Goal: Transaction & Acquisition: Purchase product/service

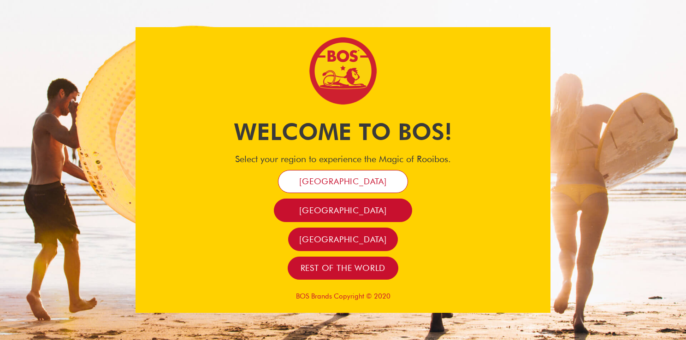
click at [343, 180] on span "[GEOGRAPHIC_DATA]" at bounding box center [343, 181] width 88 height 11
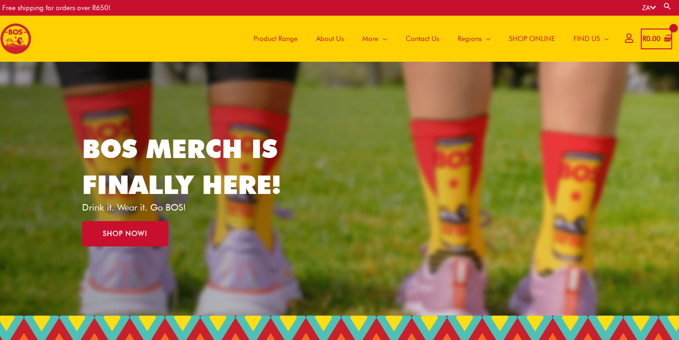
click at [276, 39] on span "Product Range" at bounding box center [275, 39] width 44 height 28
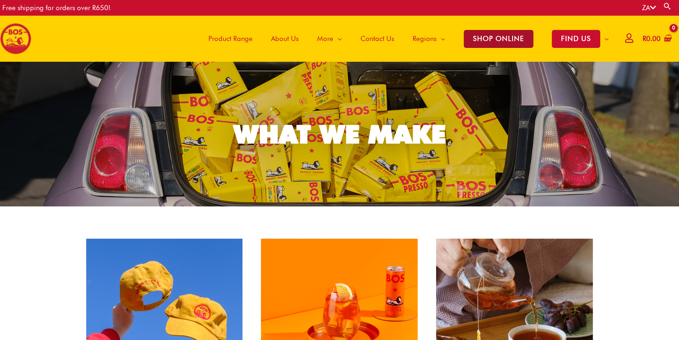
click at [487, 41] on span "SHOP ONLINE" at bounding box center [498, 39] width 70 height 18
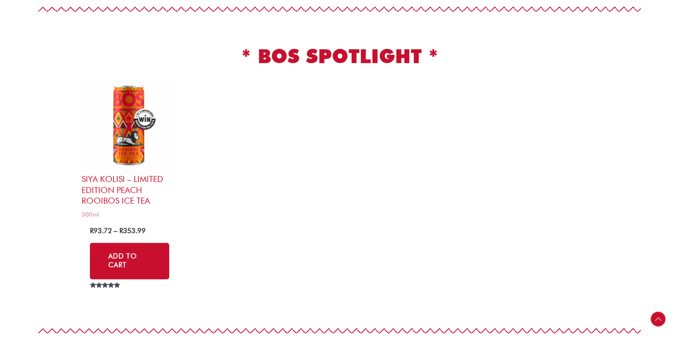
scroll to position [494, 0]
click at [141, 137] on img at bounding box center [130, 125] width 96 height 96
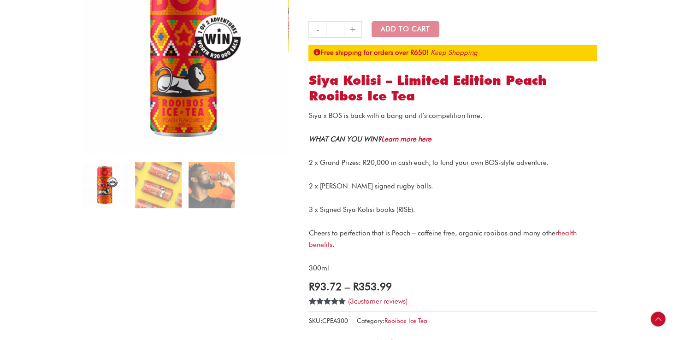
scroll to position [162, 0]
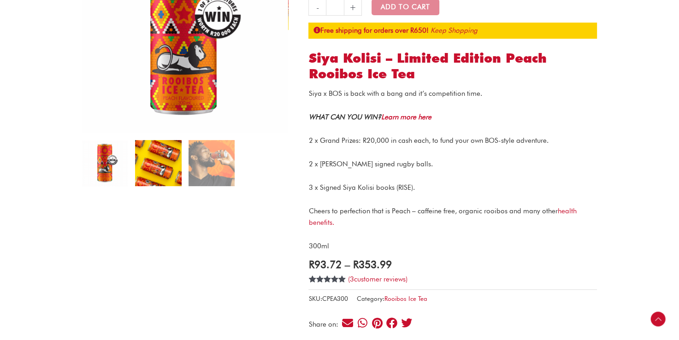
click at [158, 153] on img at bounding box center [158, 163] width 46 height 46
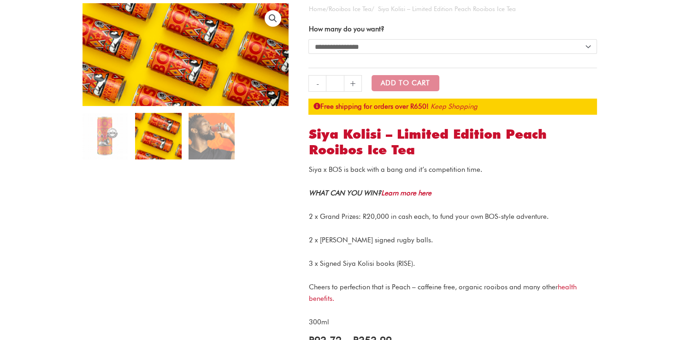
scroll to position [76, 0]
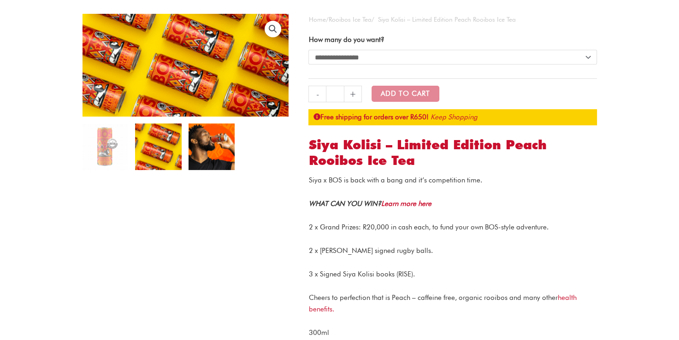
click at [212, 150] on img at bounding box center [211, 146] width 46 height 46
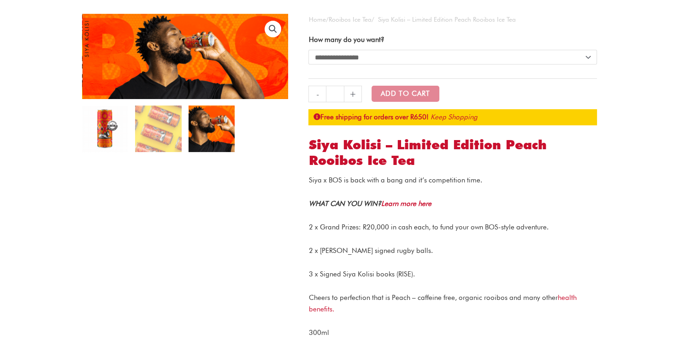
click at [93, 116] on img at bounding box center [105, 129] width 46 height 46
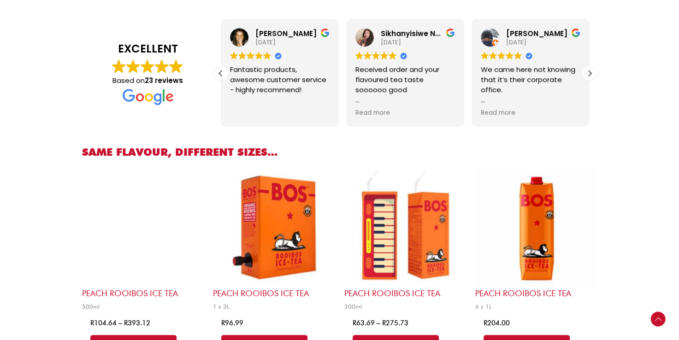
scroll to position [491, 0]
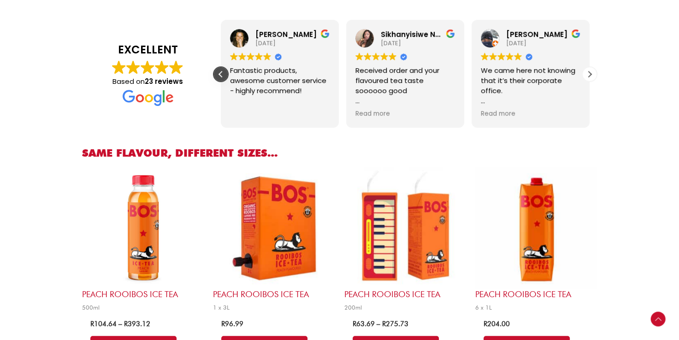
click at [221, 73] on div "Previous review" at bounding box center [221, 74] width 14 height 14
